Goal: Information Seeking & Learning: Learn about a topic

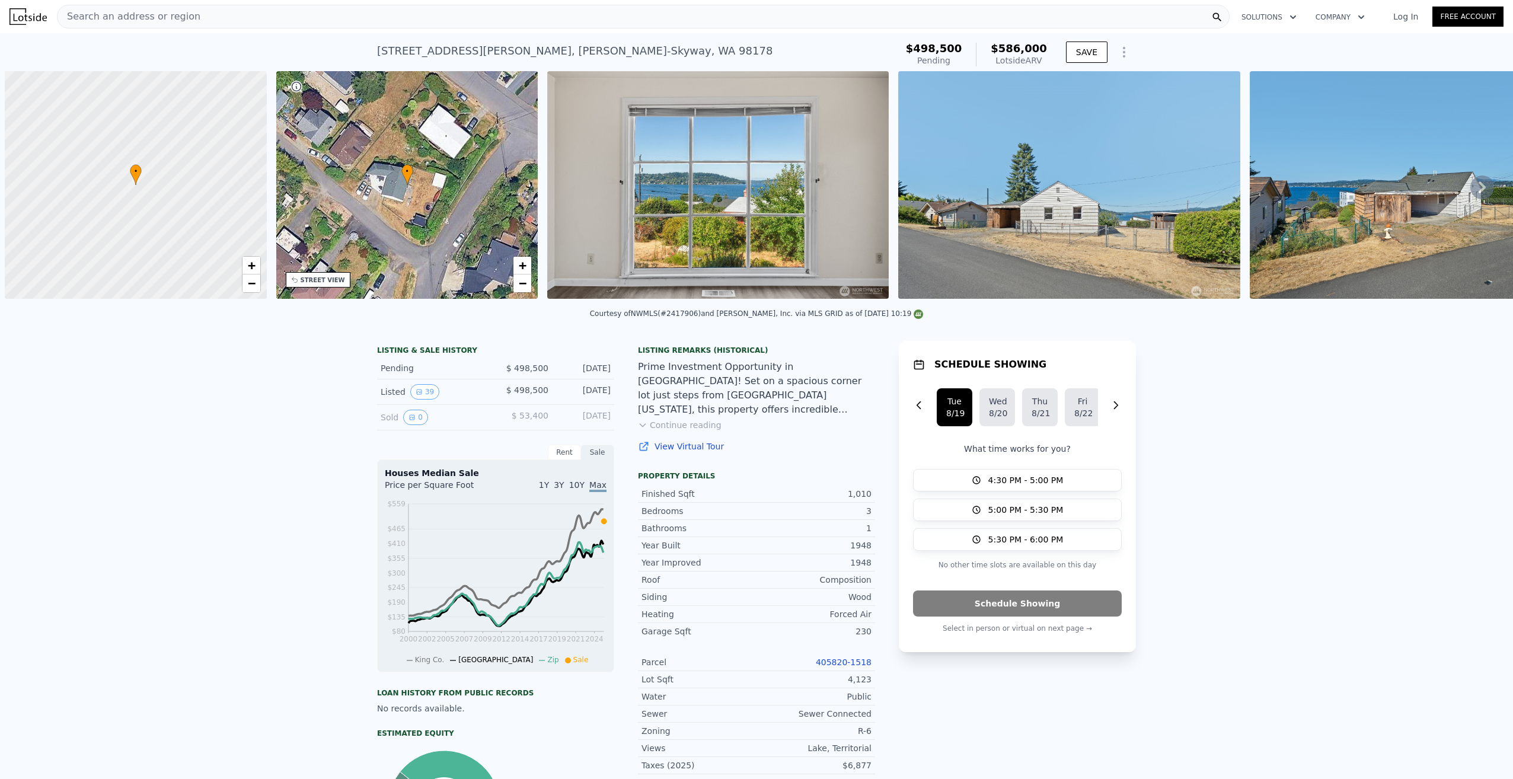
scroll to position [0, 5]
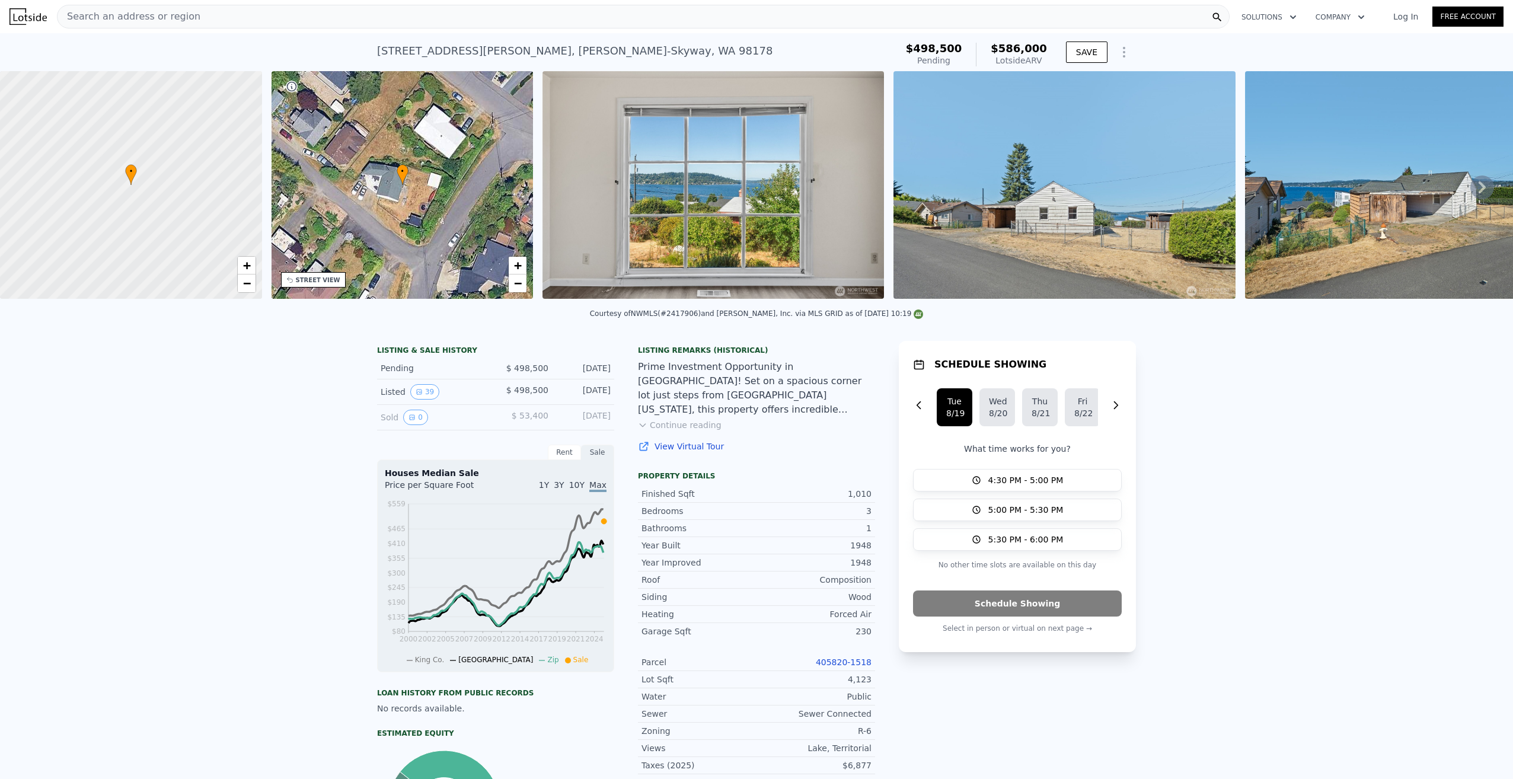
click at [187, 14] on div "Search an address or region" at bounding box center [643, 17] width 1173 height 24
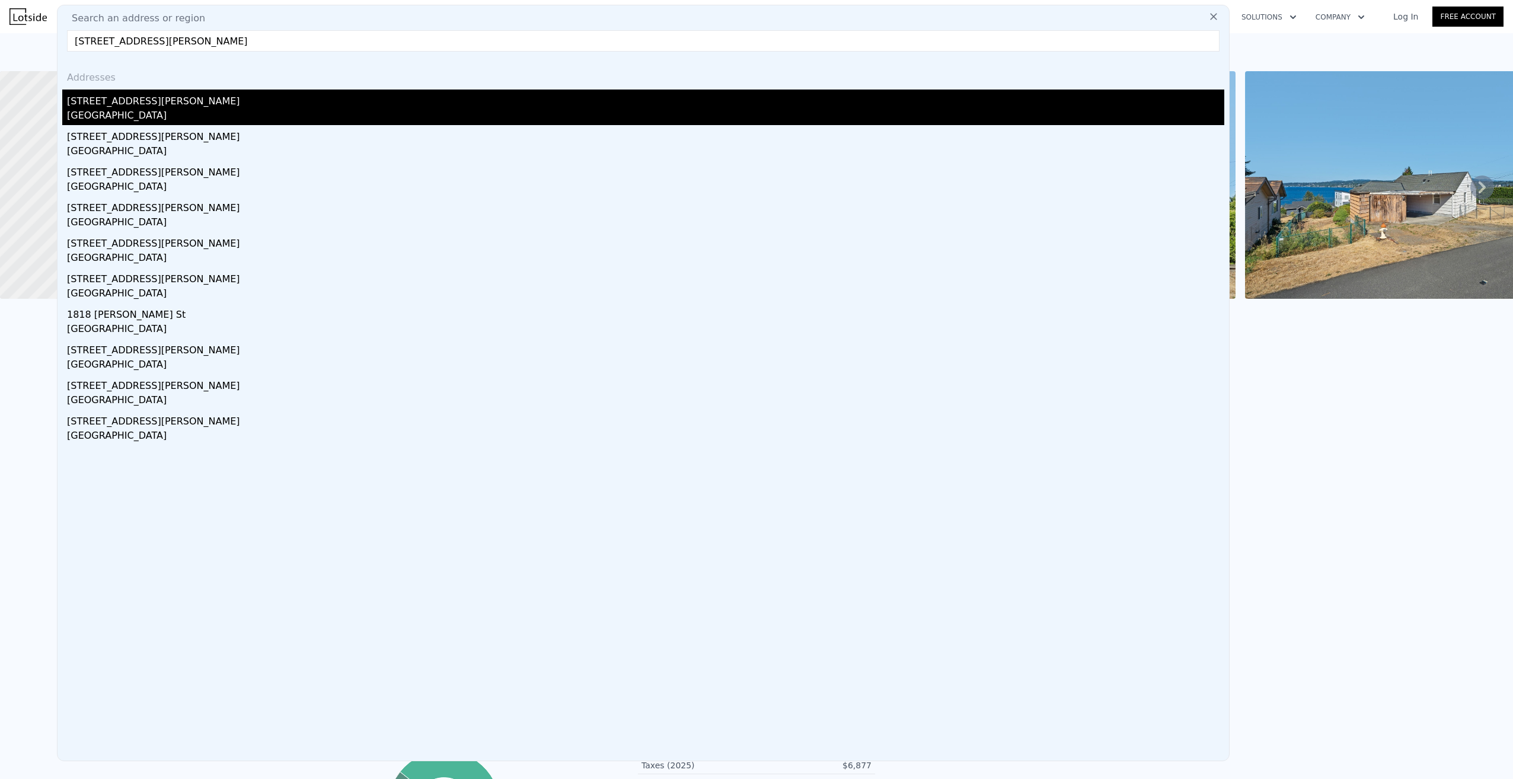
type input "[STREET_ADDRESS][PERSON_NAME]"
click at [104, 103] on div "[STREET_ADDRESS][PERSON_NAME]" at bounding box center [645, 99] width 1157 height 19
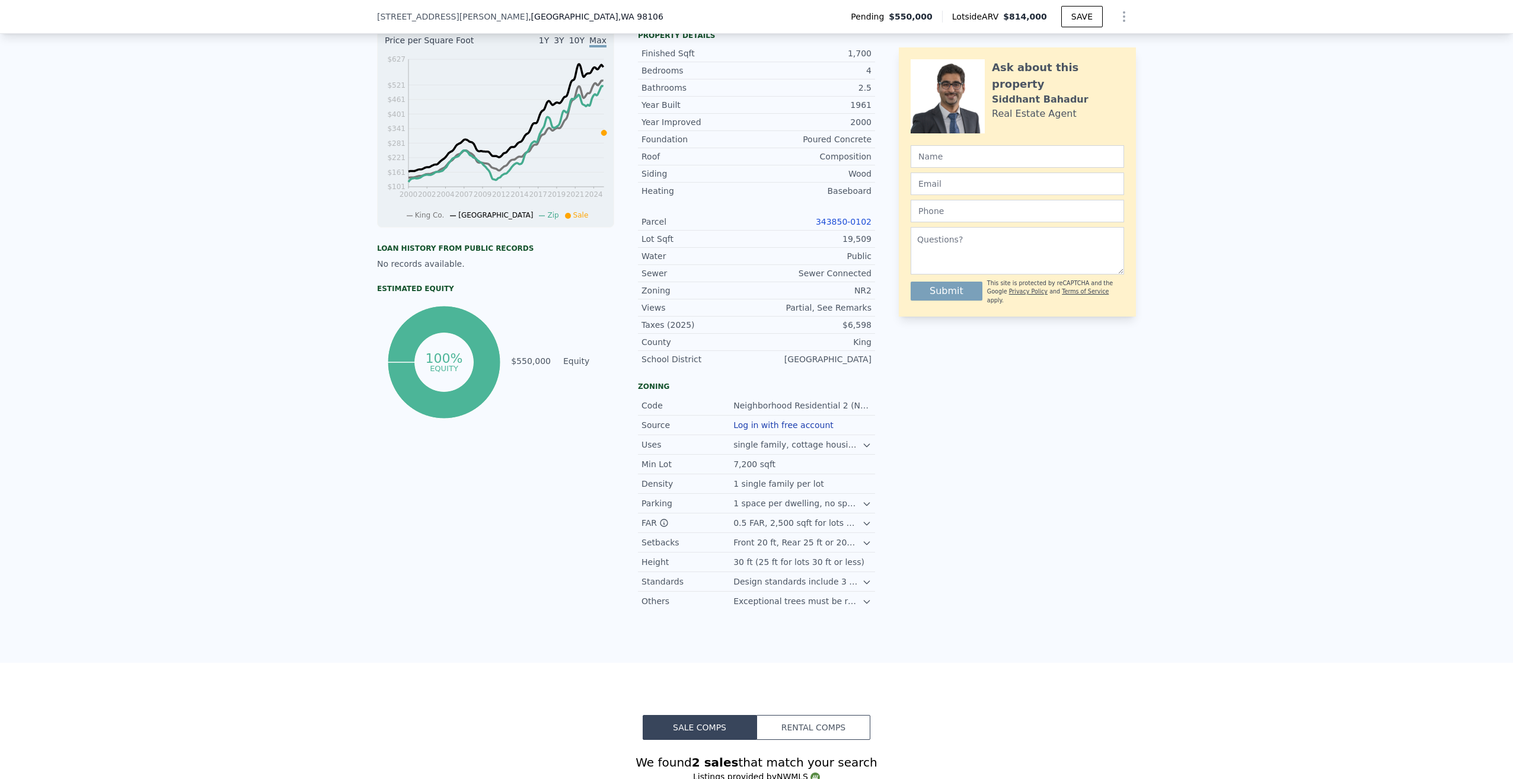
scroll to position [410, 0]
